Goal: Transaction & Acquisition: Purchase product/service

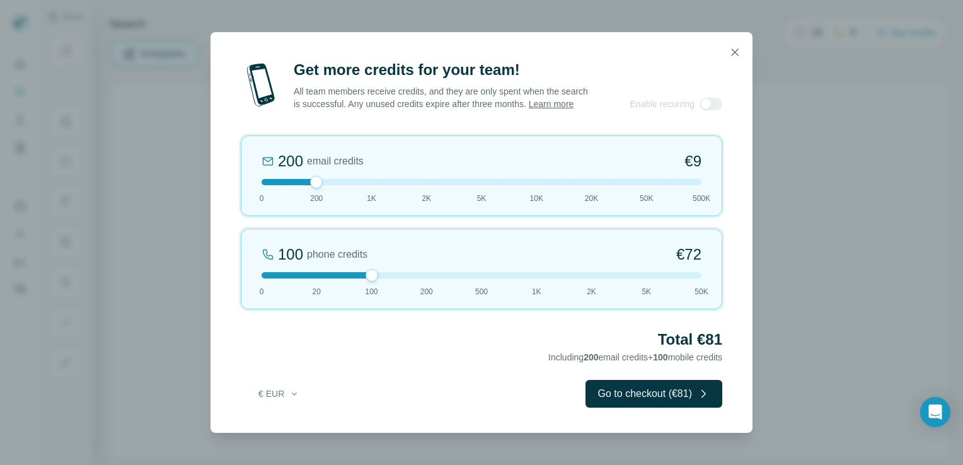
drag, startPoint x: 320, startPoint y: 276, endPoint x: 351, endPoint y: 279, distance: 31.0
click at [351, 279] on div "100 phone credits €72 0 20 100 200 500 1K 2K 5K 50K" at bounding box center [482, 269] width 482 height 81
click at [270, 397] on button "€ EUR" at bounding box center [279, 394] width 59 height 23
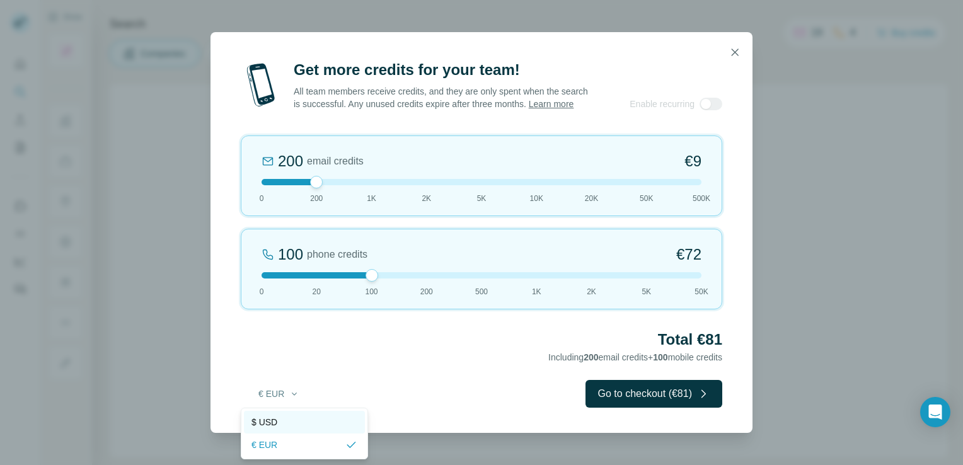
click at [272, 425] on span "$ USD" at bounding box center [265, 422] width 26 height 13
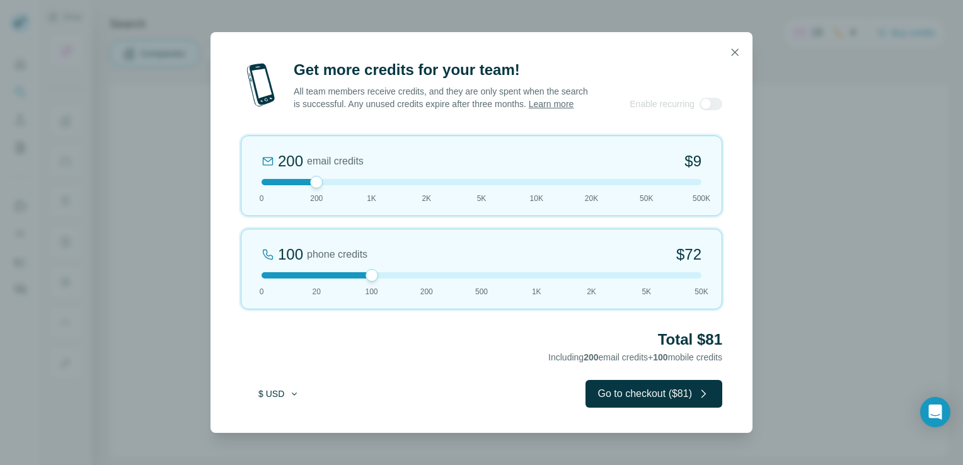
click at [279, 395] on button "$ USD" at bounding box center [279, 394] width 59 height 23
click at [292, 445] on div "€ EUR" at bounding box center [305, 445] width 106 height 13
click at [273, 388] on button "€ EUR" at bounding box center [279, 394] width 59 height 23
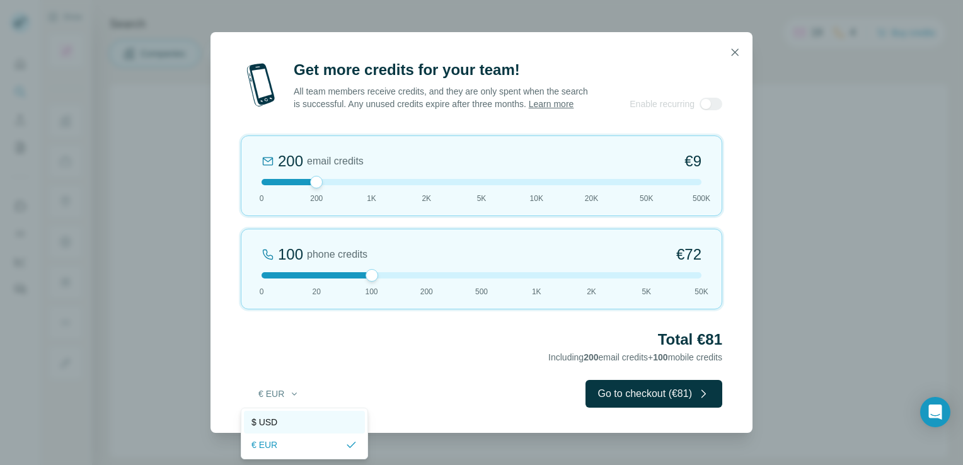
click at [270, 418] on span "$ USD" at bounding box center [265, 422] width 26 height 13
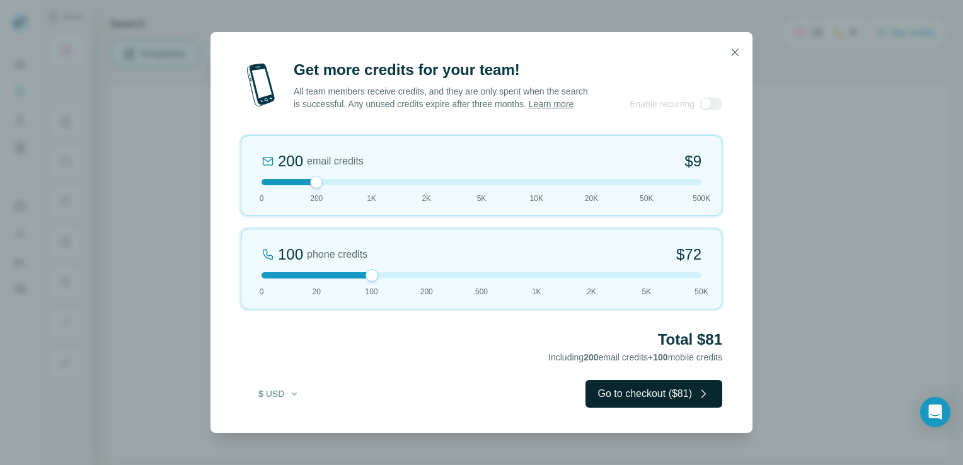
click at [683, 392] on button "Go to checkout ($81)" at bounding box center [654, 394] width 137 height 28
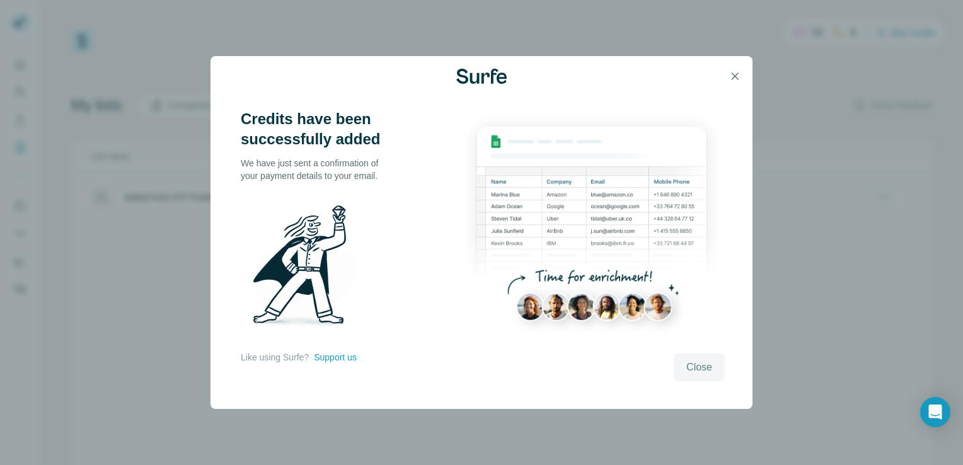
click at [705, 372] on span "Close" at bounding box center [700, 367] width 26 height 15
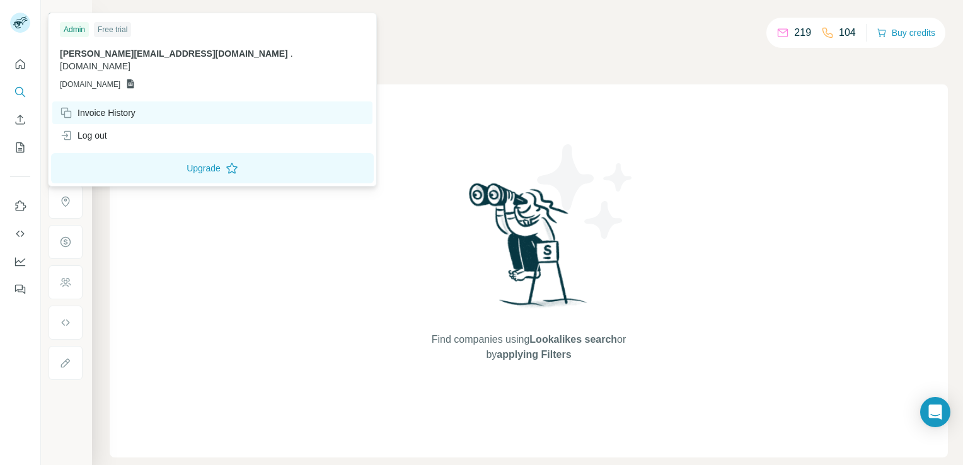
click at [139, 110] on div "Invoice History" at bounding box center [212, 113] width 320 height 23
